Goal: Transaction & Acquisition: Download file/media

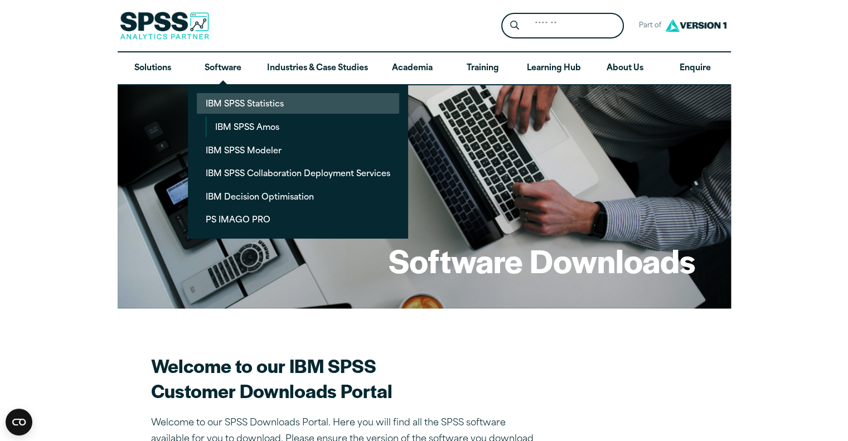
click at [226, 103] on link "IBM SPSS Statistics" at bounding box center [298, 103] width 202 height 21
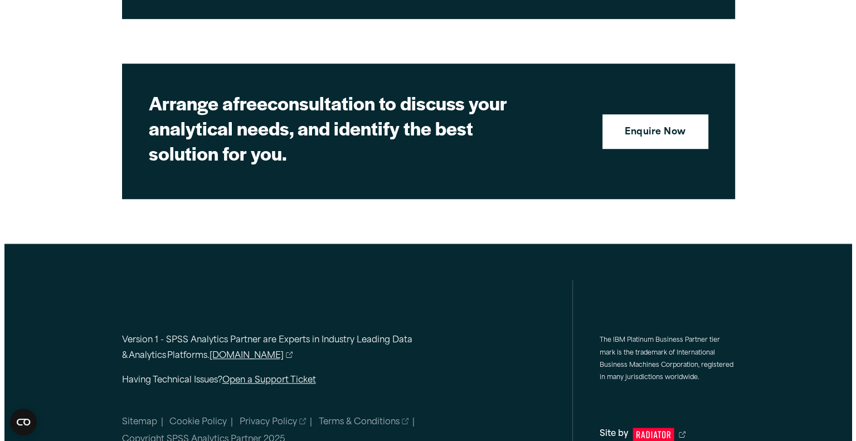
scroll to position [5117, 0]
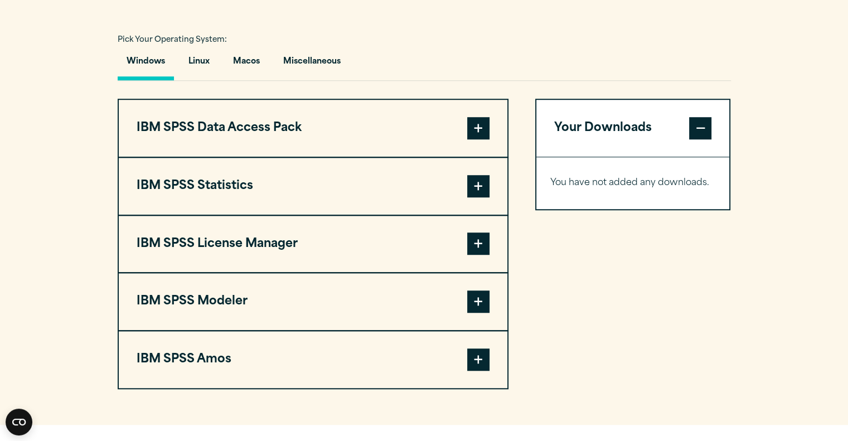
scroll to position [804, 0]
click at [475, 125] on span at bounding box center [478, 129] width 22 height 22
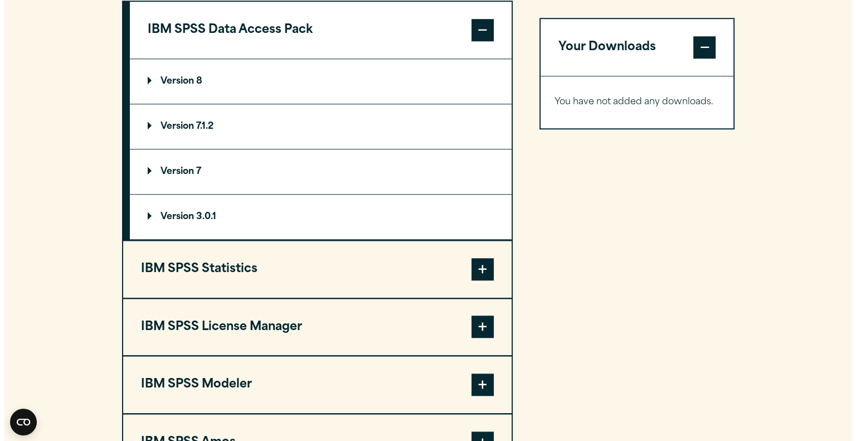
scroll to position [904, 0]
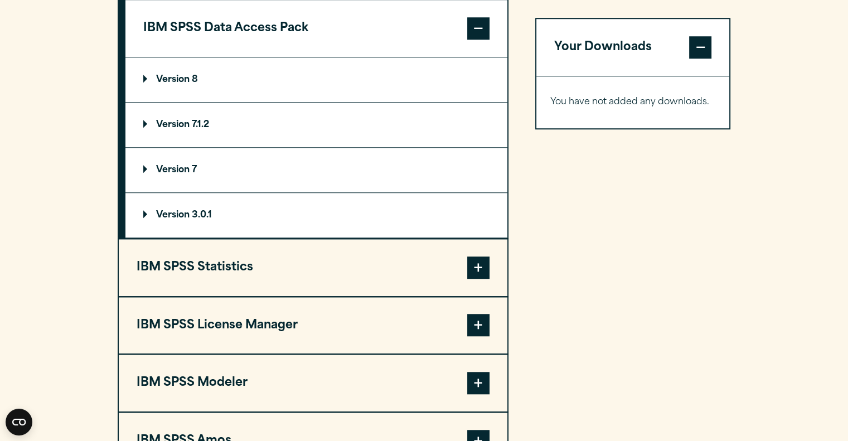
click at [477, 263] on span at bounding box center [478, 267] width 22 height 22
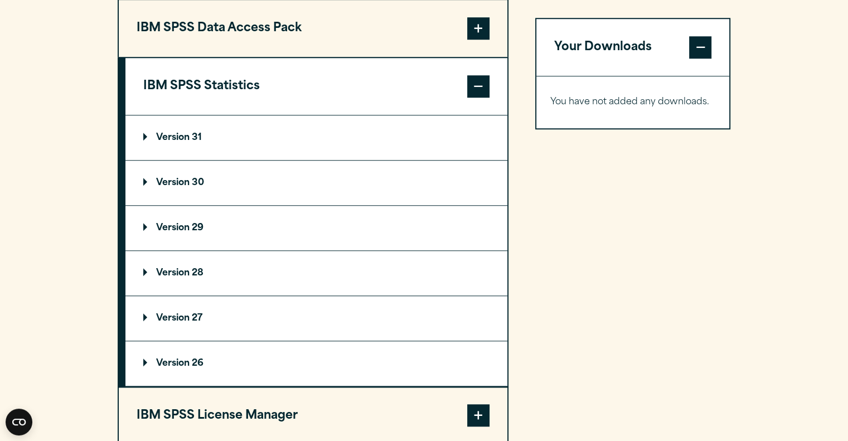
click at [147, 176] on summary "Version 30" at bounding box center [316, 183] width 382 height 45
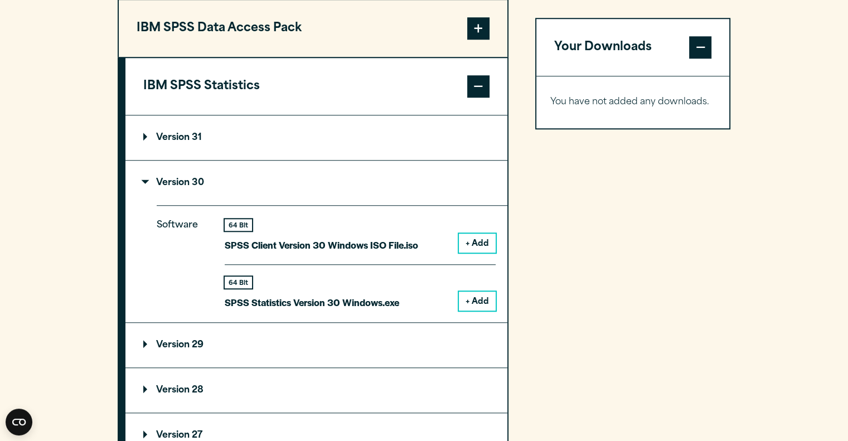
click at [470, 298] on button "+ Add" at bounding box center [477, 300] width 37 height 19
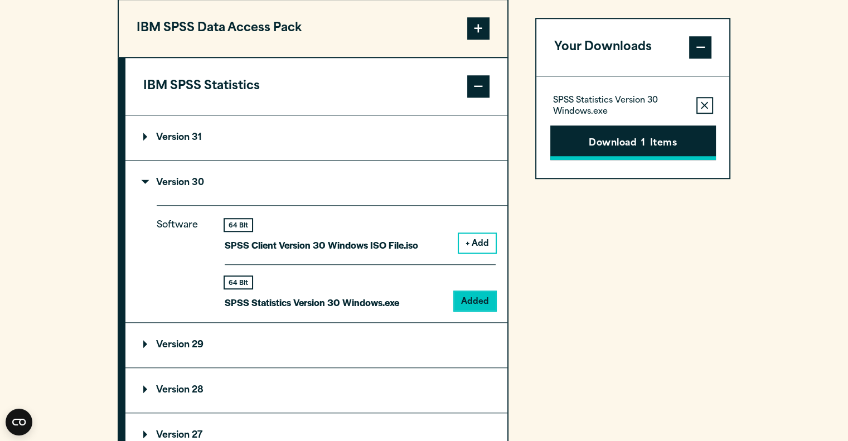
click at [633, 155] on button "Download 1 Items" at bounding box center [633, 142] width 166 height 35
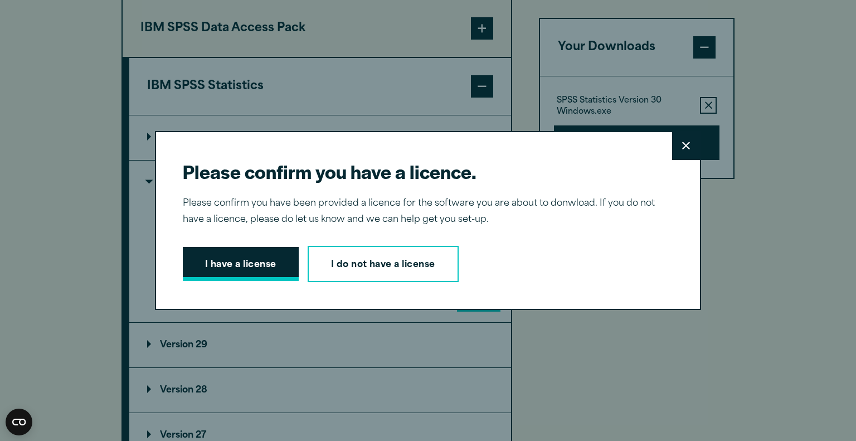
click at [234, 258] on button "I have a license" at bounding box center [241, 264] width 116 height 35
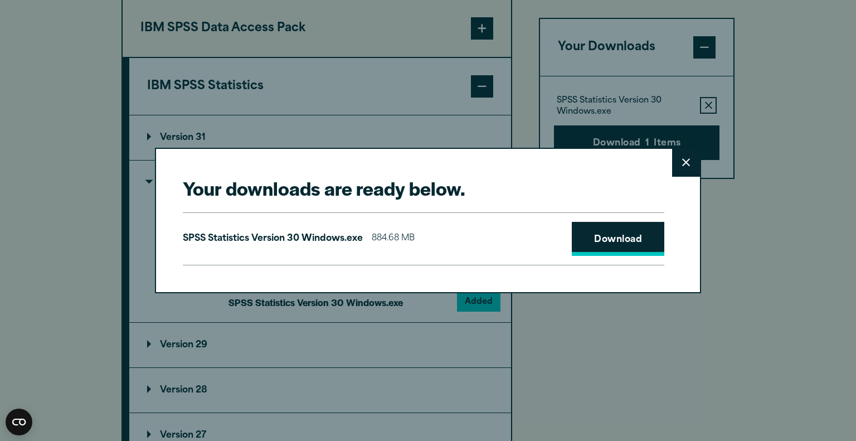
click at [615, 237] on link "Download" at bounding box center [618, 239] width 93 height 35
